Goal: Task Accomplishment & Management: Use online tool/utility

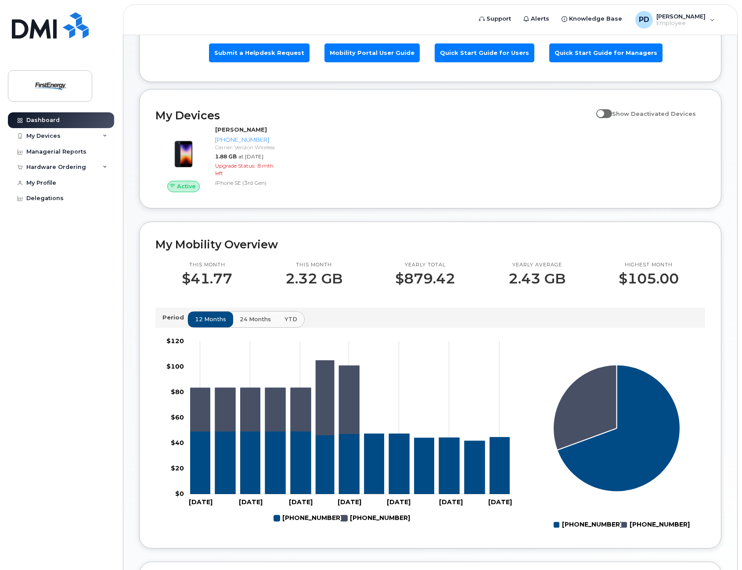
scroll to position [88, 0]
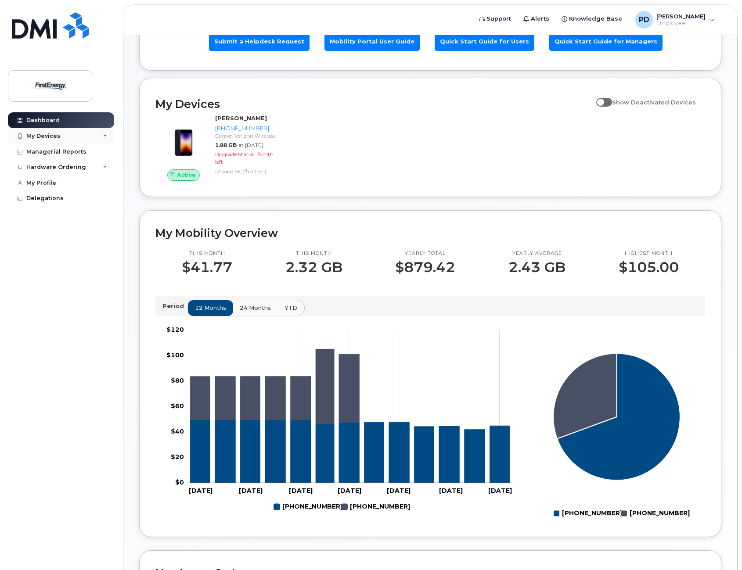
click at [52, 137] on div "My Devices" at bounding box center [43, 136] width 34 height 7
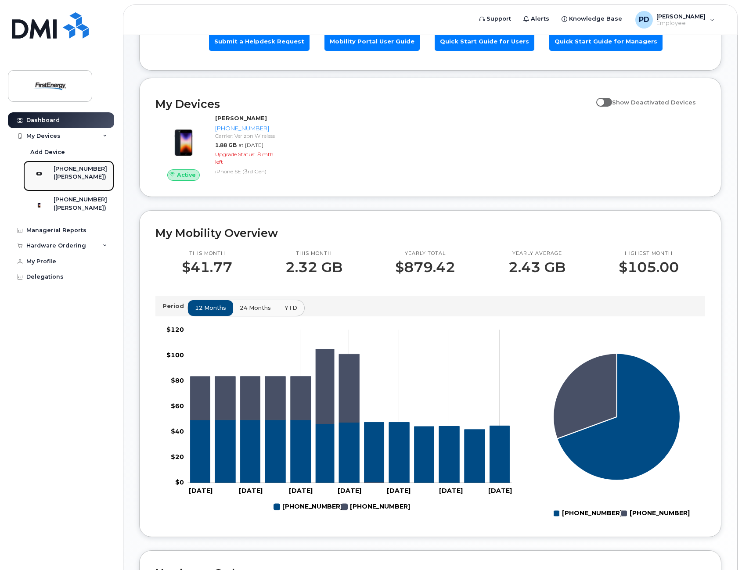
click at [97, 181] on div "([PERSON_NAME])" at bounding box center [81, 177] width 54 height 8
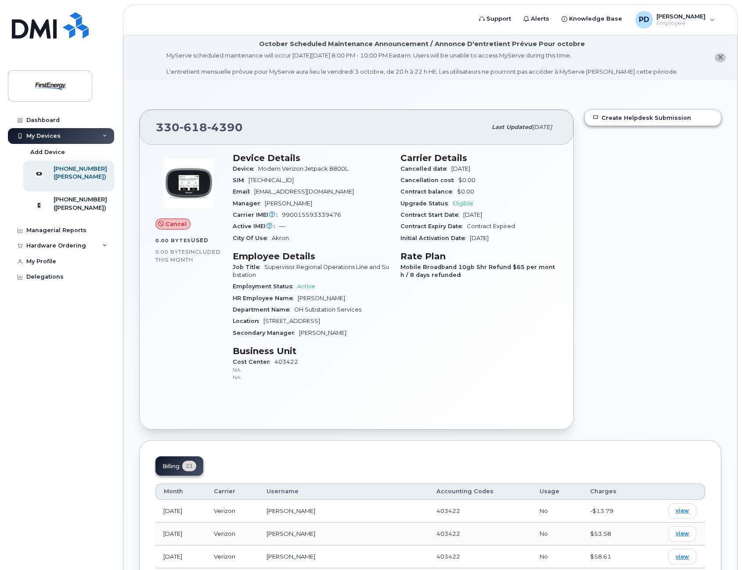
click at [178, 227] on span "Cancel" at bounding box center [176, 224] width 21 height 8
click at [166, 226] on span "Cancel" at bounding box center [176, 224] width 21 height 8
click at [97, 238] on link "Managerial Reports" at bounding box center [61, 231] width 106 height 16
click at [50, 234] on div "Managerial Reports" at bounding box center [56, 230] width 60 height 7
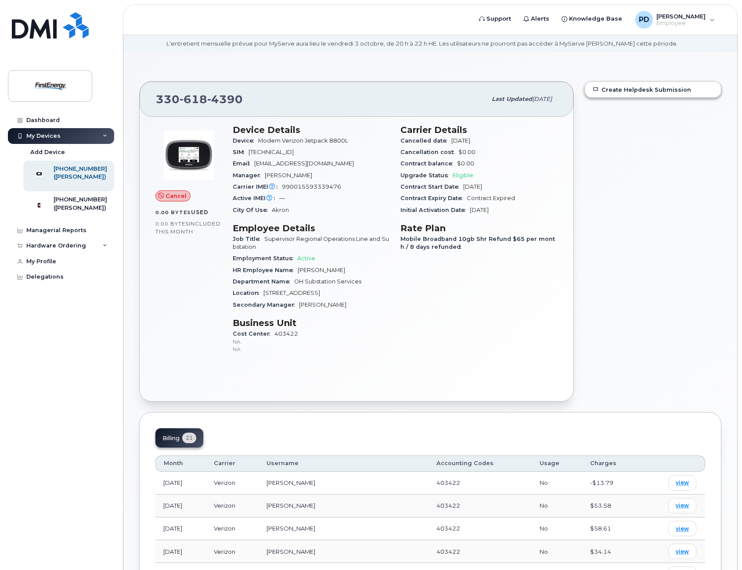
scroll to position [44, 0]
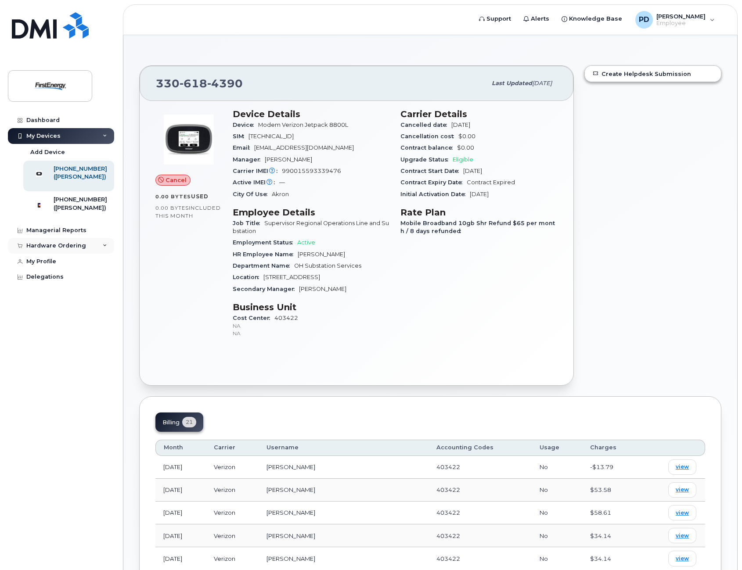
click at [109, 254] on div "Hardware Ordering" at bounding box center [61, 246] width 106 height 16
click at [62, 286] on link "New Order" at bounding box center [68, 279] width 91 height 17
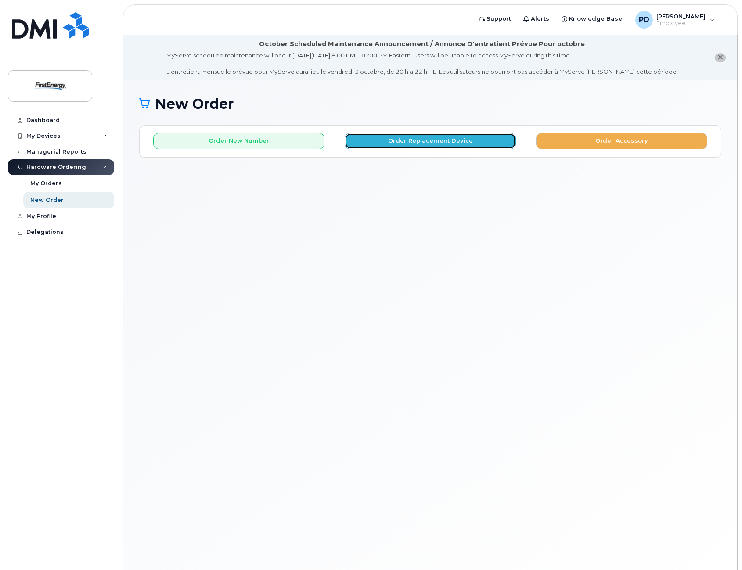
click at [385, 140] on button "Order Replacement Device" at bounding box center [430, 141] width 171 height 16
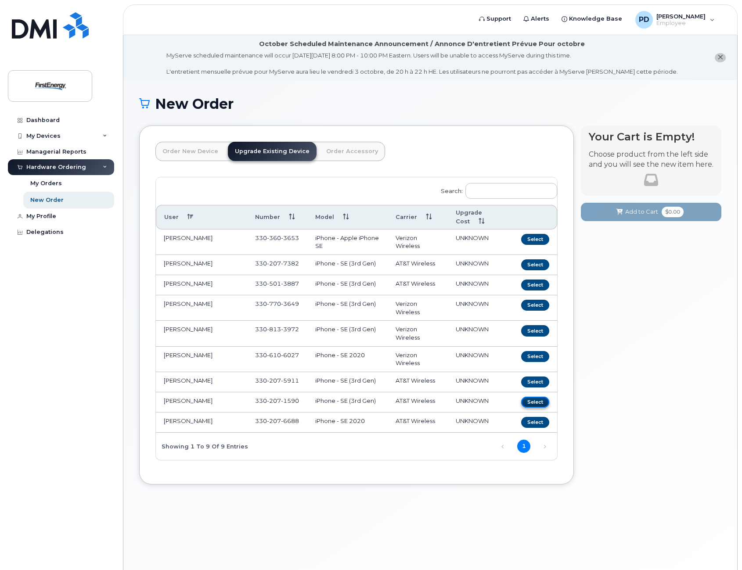
click at [538, 405] on button "Select" at bounding box center [535, 402] width 28 height 11
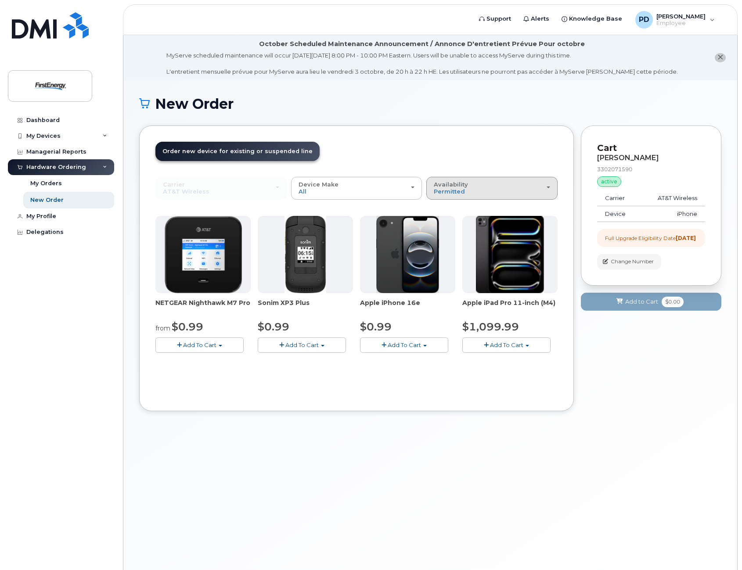
click at [513, 191] on div "Availability Permitted All" at bounding box center [492, 188] width 116 height 14
click at [437, 221] on label "All" at bounding box center [438, 223] width 18 height 11
click at [0, 0] on input "All" at bounding box center [0, 0] width 0 height 0
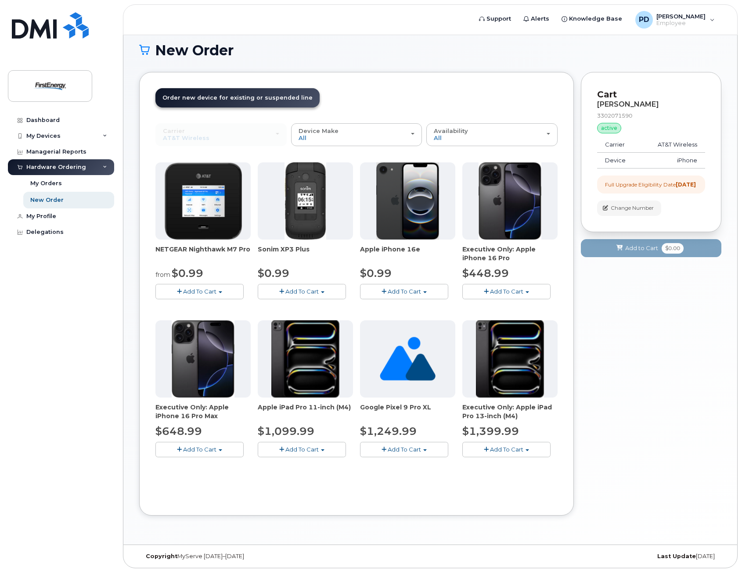
scroll to position [56, 0]
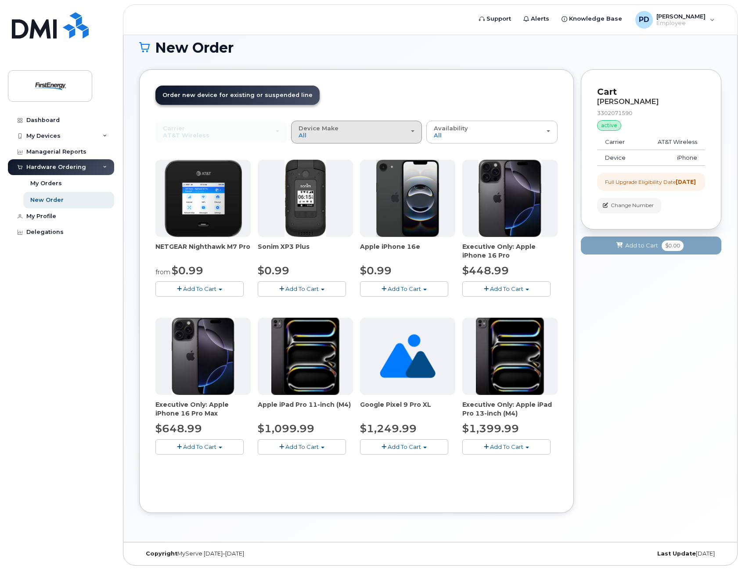
click at [348, 130] on div "Device Make All Android Cell Phone iPhone Modem Tablet" at bounding box center [357, 132] width 116 height 14
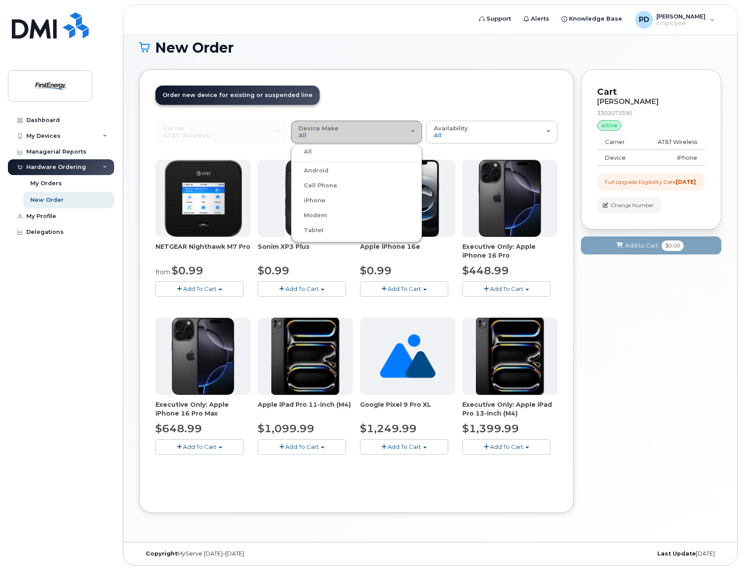
click at [348, 130] on div "Device Make All Android Cell Phone iPhone Modem Tablet" at bounding box center [357, 132] width 116 height 14
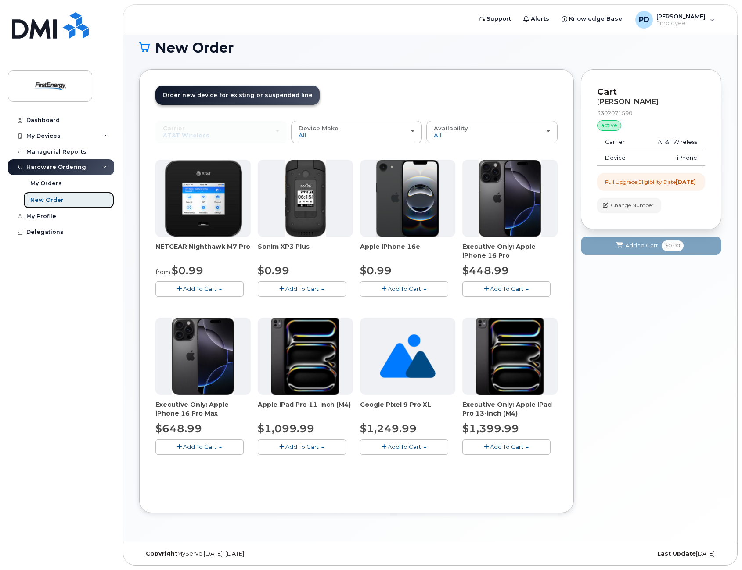
click at [52, 200] on div "New Order" at bounding box center [46, 200] width 33 height 8
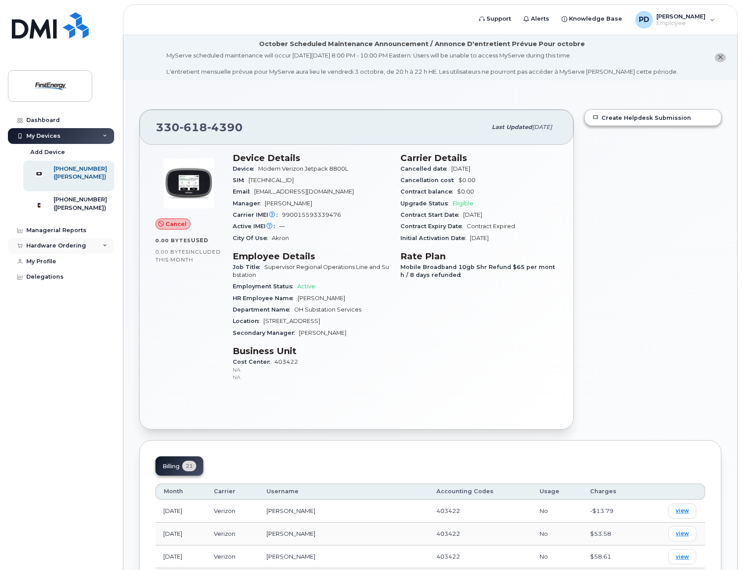
click at [60, 249] on div "Hardware Ordering" at bounding box center [56, 245] width 60 height 7
click at [54, 283] on div "New Order" at bounding box center [46, 279] width 33 height 8
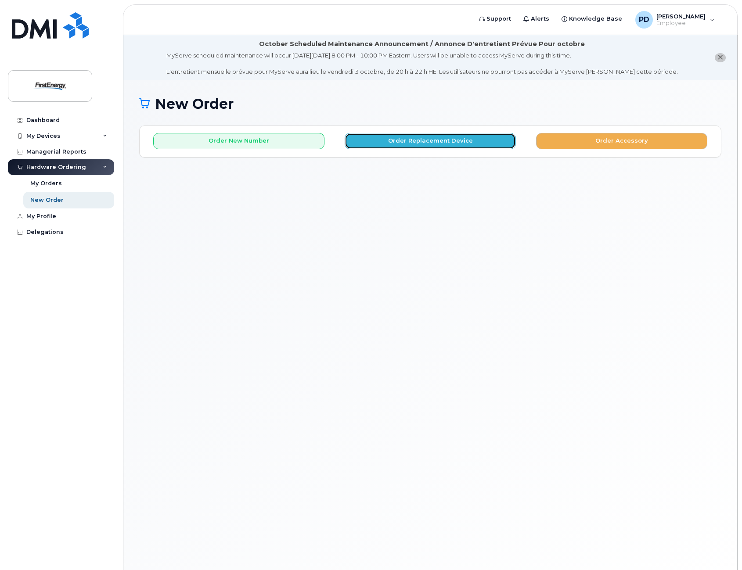
click at [464, 139] on button "Order Replacement Device" at bounding box center [430, 141] width 171 height 16
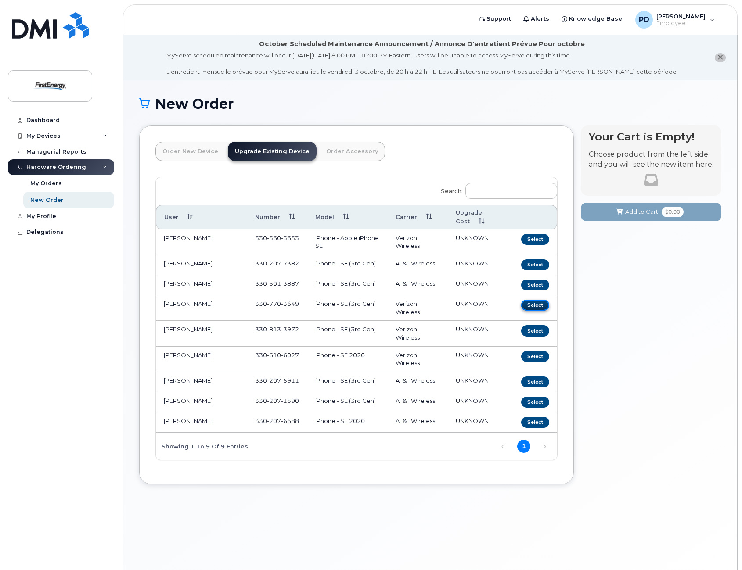
click at [535, 310] on button "Select" at bounding box center [535, 305] width 28 height 11
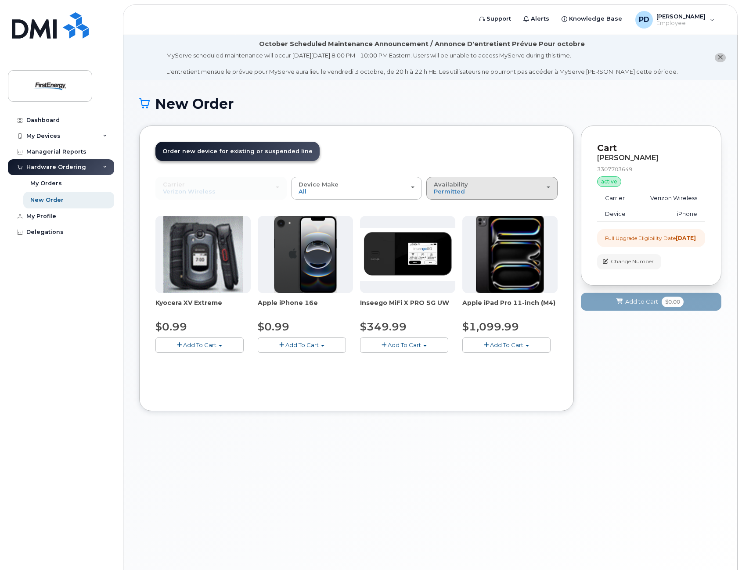
click at [490, 187] on div "Availability Permitted All" at bounding box center [492, 188] width 116 height 14
click at [439, 223] on label "All" at bounding box center [438, 223] width 18 height 11
click at [0, 0] on input "All" at bounding box center [0, 0] width 0 height 0
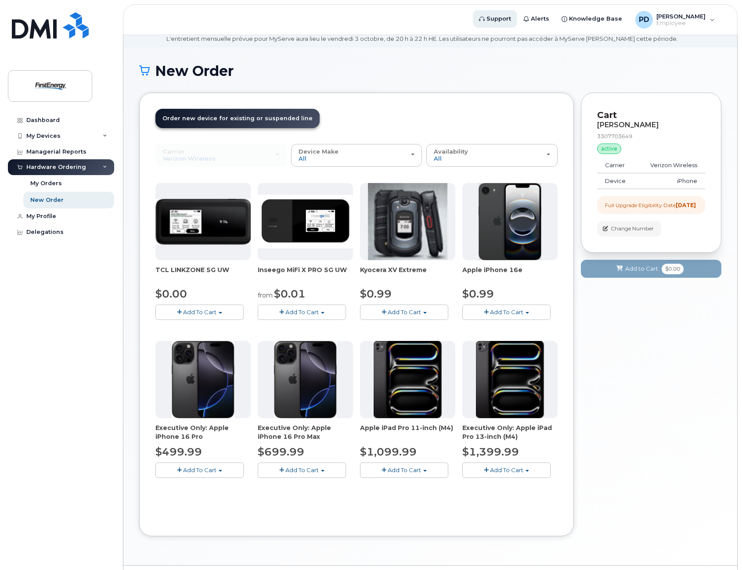
scroll to position [12, 0]
